Goal: Information Seeking & Learning: Find specific page/section

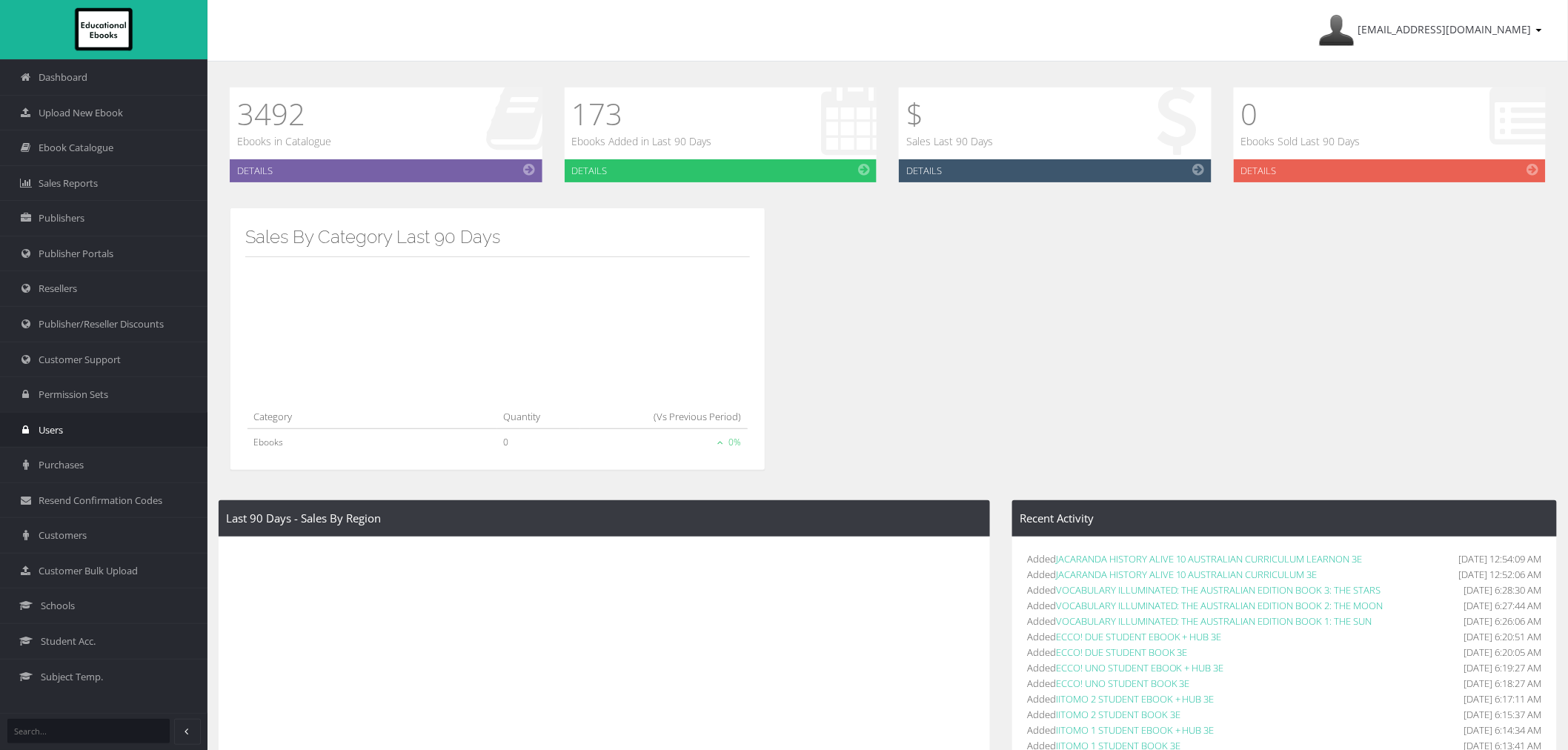
click at [65, 436] on link "Users" at bounding box center [104, 429] width 208 height 35
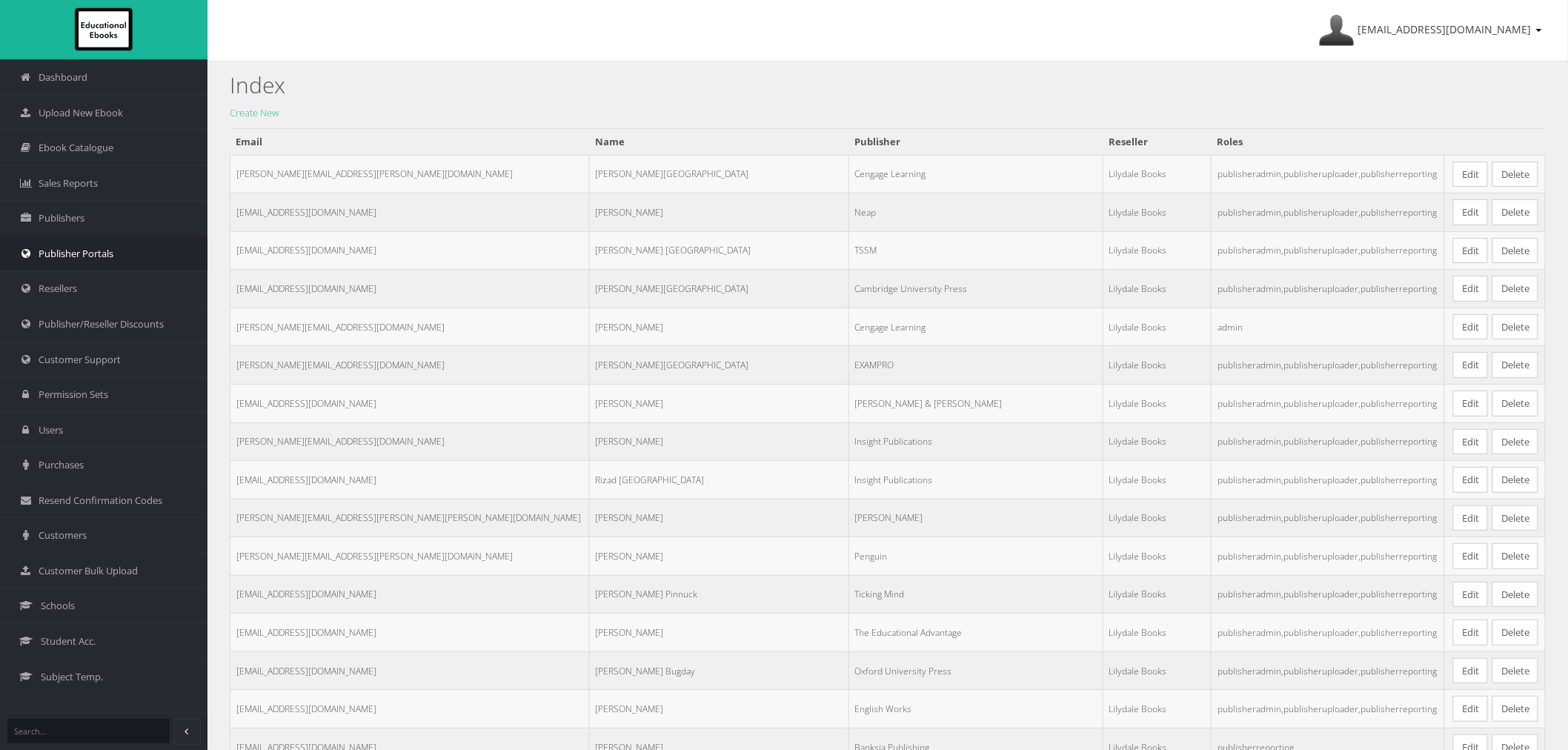
click at [70, 259] on span "Publisher Portals" at bounding box center [76, 254] width 75 height 14
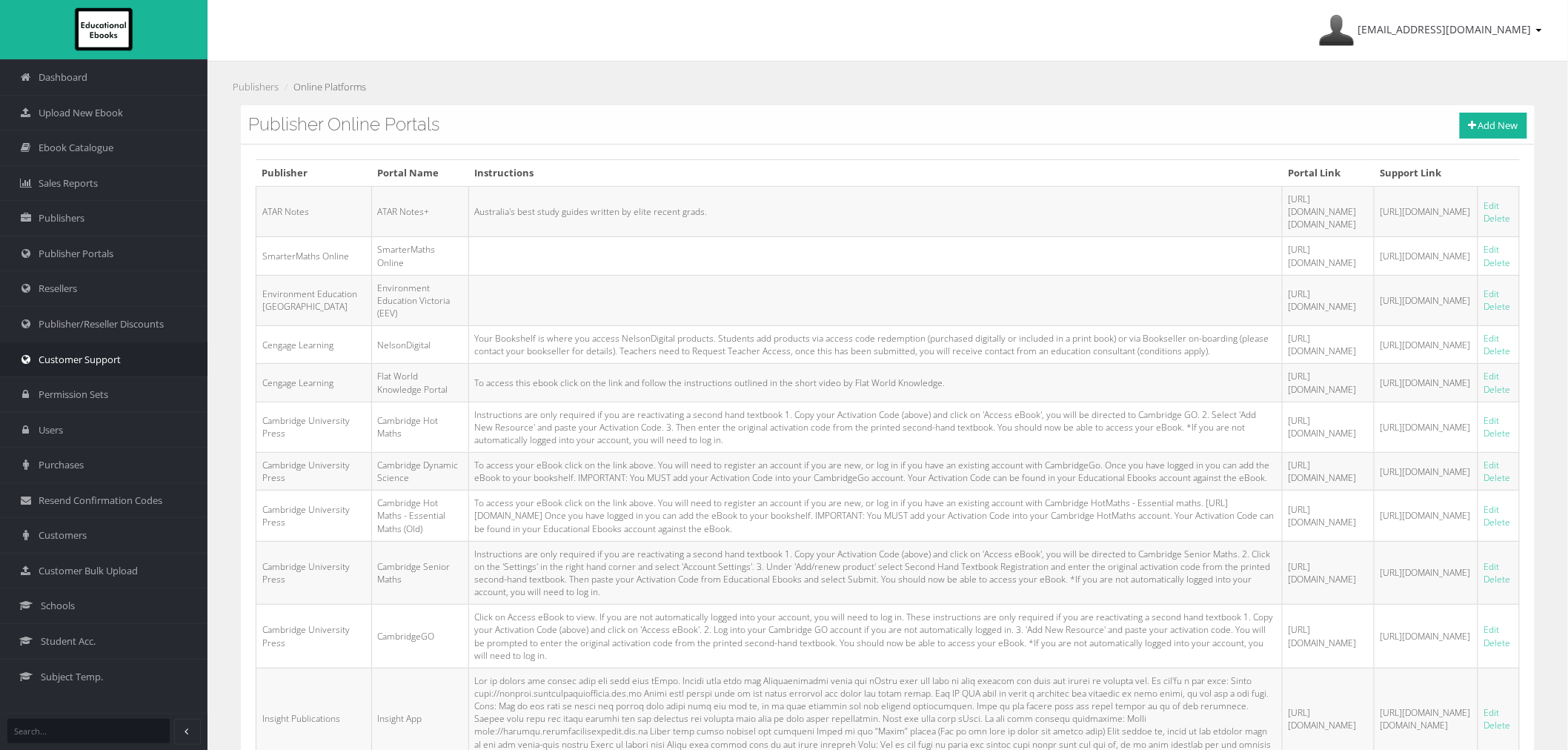
click at [72, 370] on link "Customer Support" at bounding box center [104, 359] width 208 height 35
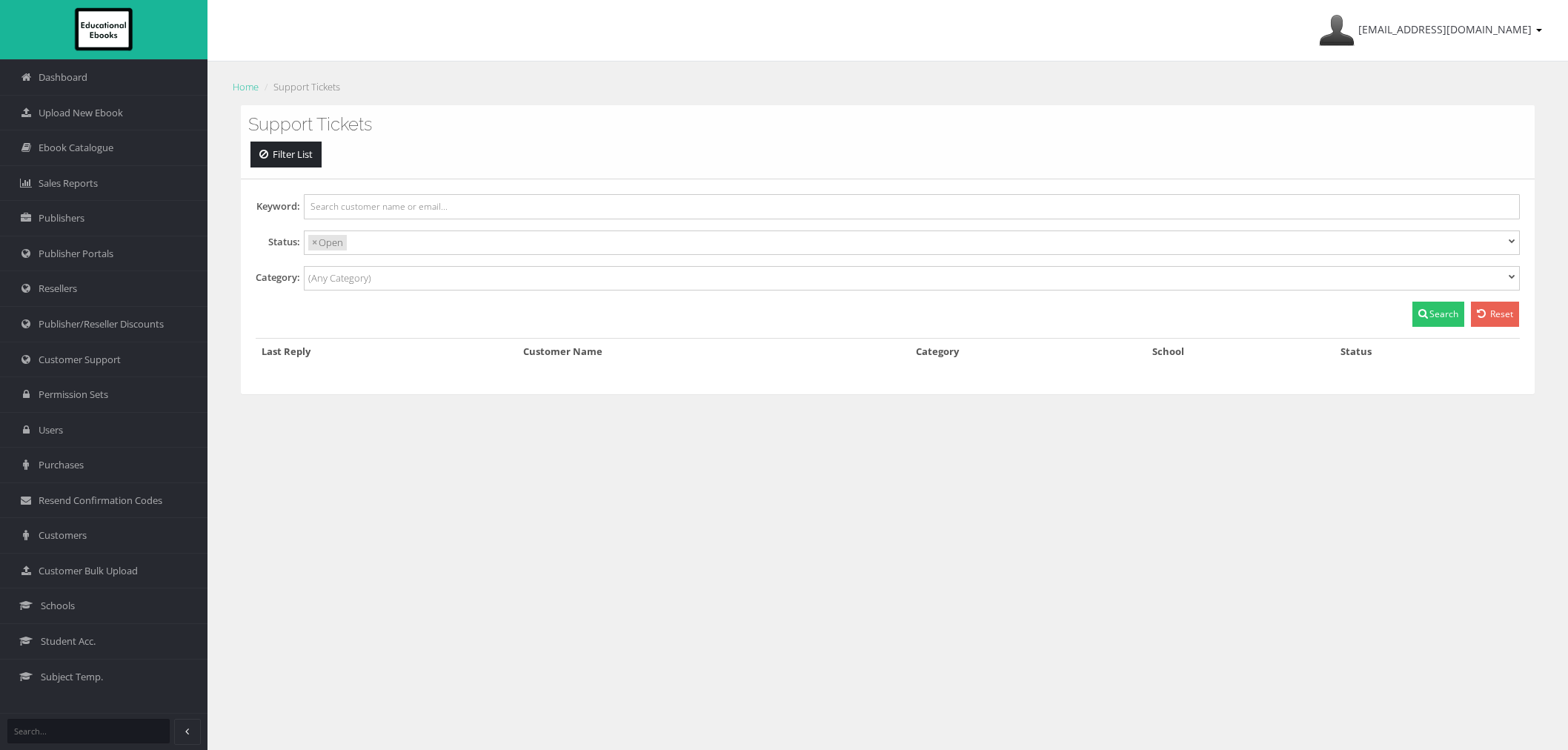
select select
